Goal: Navigation & Orientation: Find specific page/section

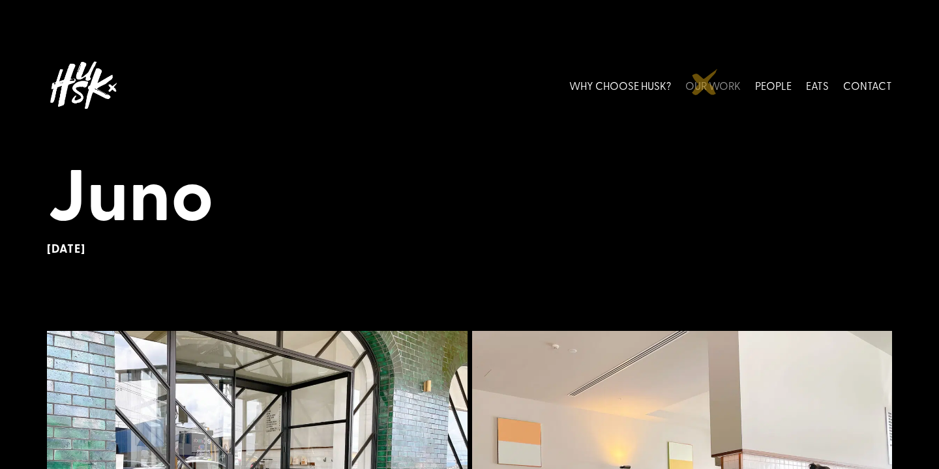
click at [706, 82] on link "OUR WORK" at bounding box center [712, 85] width 55 height 58
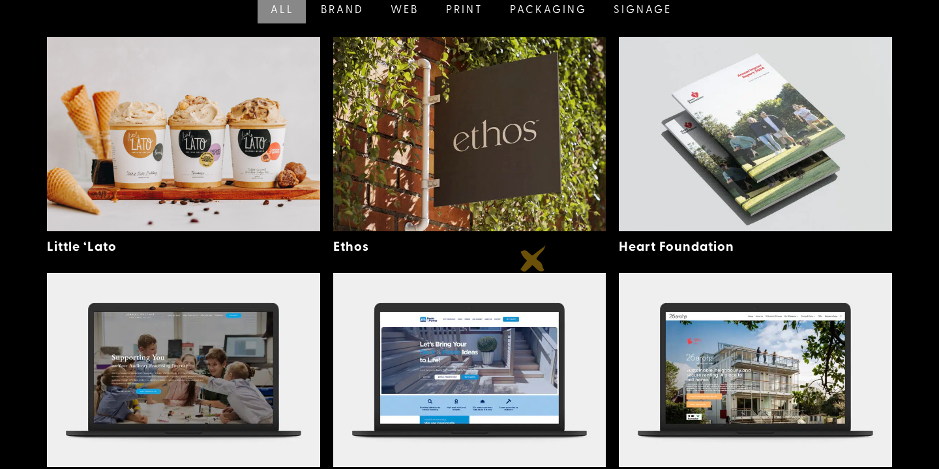
scroll to position [403, 0]
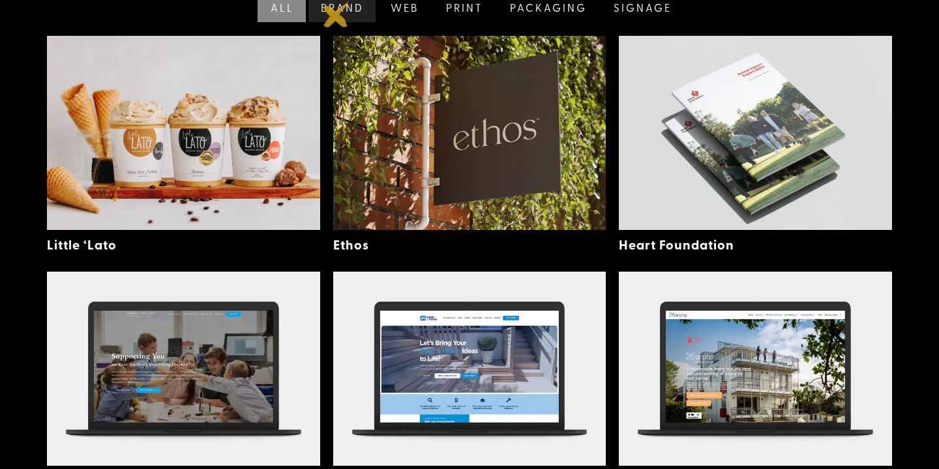
click at [336, 14] on link "Brand" at bounding box center [341, 7] width 70 height 31
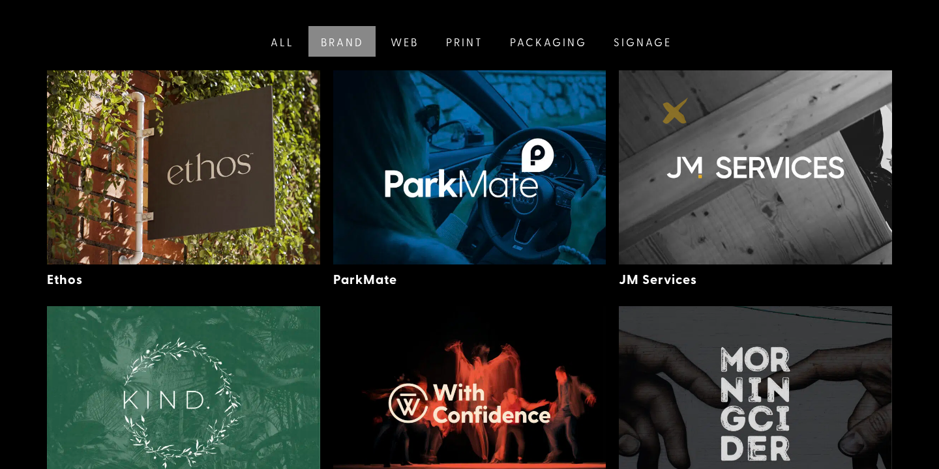
scroll to position [363, 0]
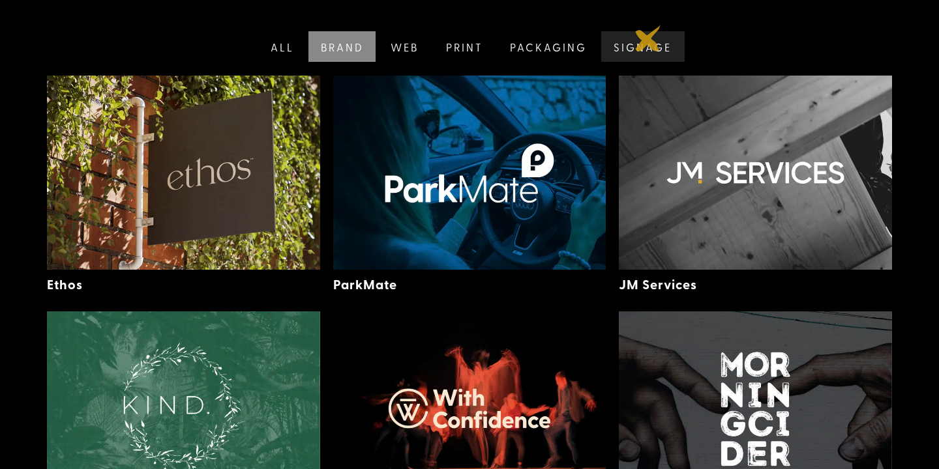
click at [646, 44] on link "Signage" at bounding box center [641, 46] width 85 height 31
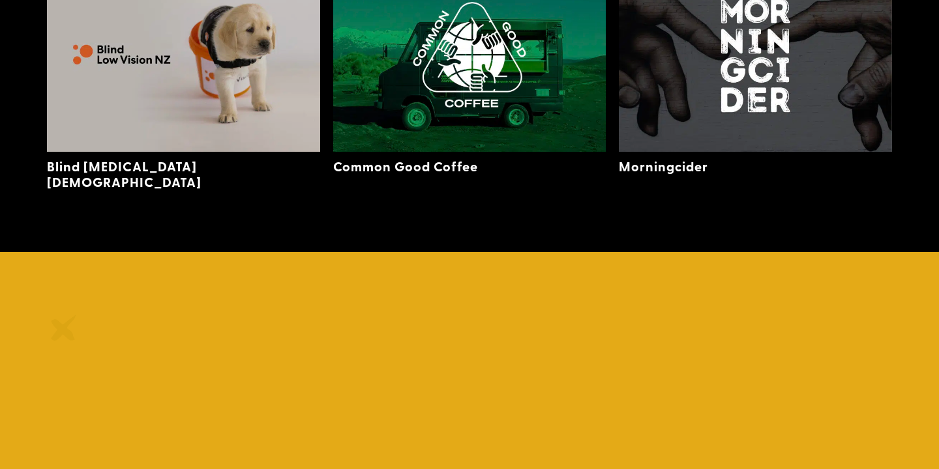
scroll to position [0, 0]
